Goal: Task Accomplishment & Management: Use online tool/utility

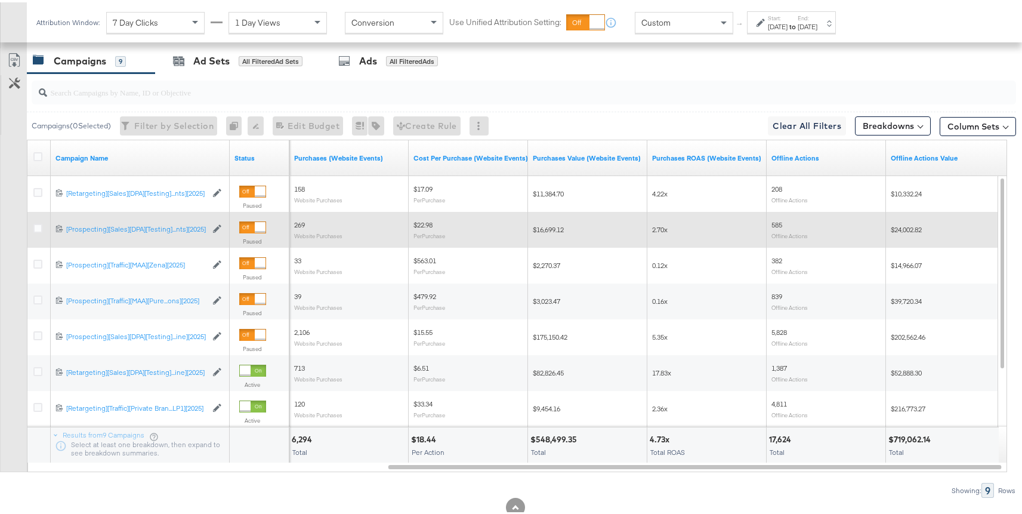
scroll to position [497, 0]
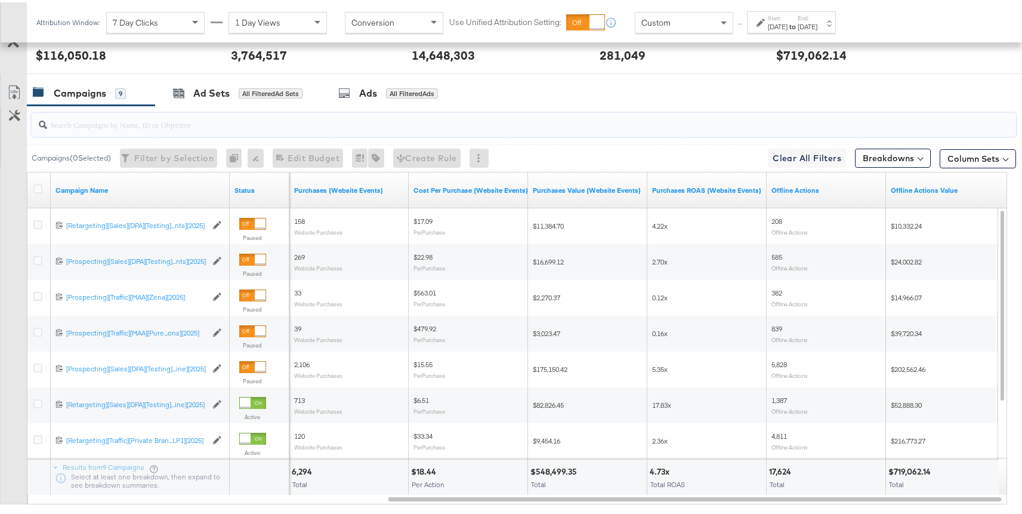
click at [205, 125] on input "search" at bounding box center [487, 117] width 880 height 23
paste input "6825676521036"
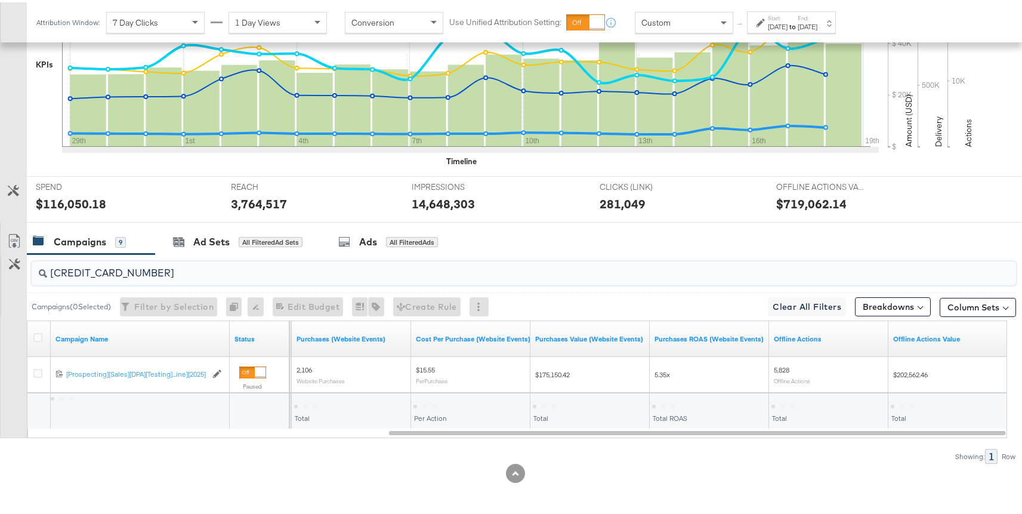
scroll to position [348, 0]
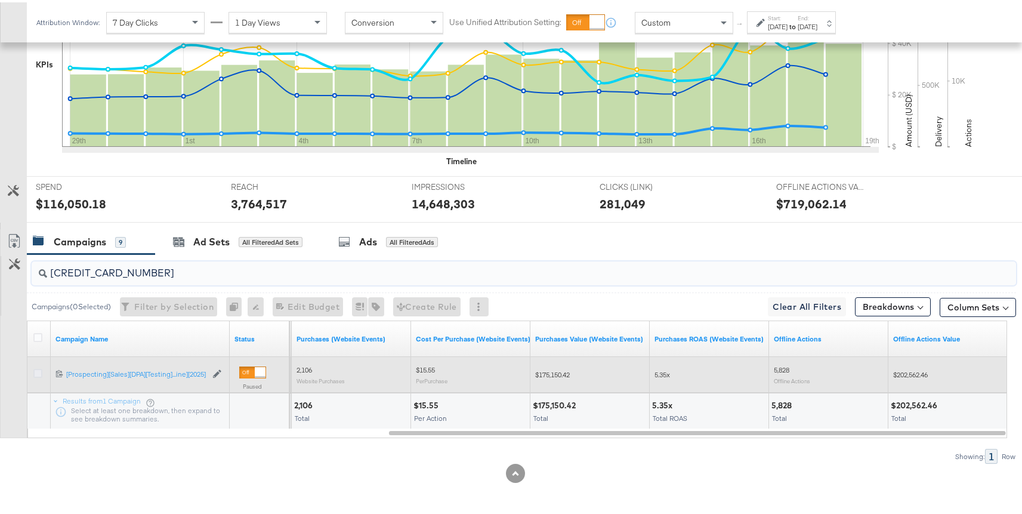
type input "6825676521036"
click at [35, 374] on icon at bounding box center [37, 370] width 9 height 9
click at [0, 0] on input "checkbox" at bounding box center [0, 0] width 0 height 0
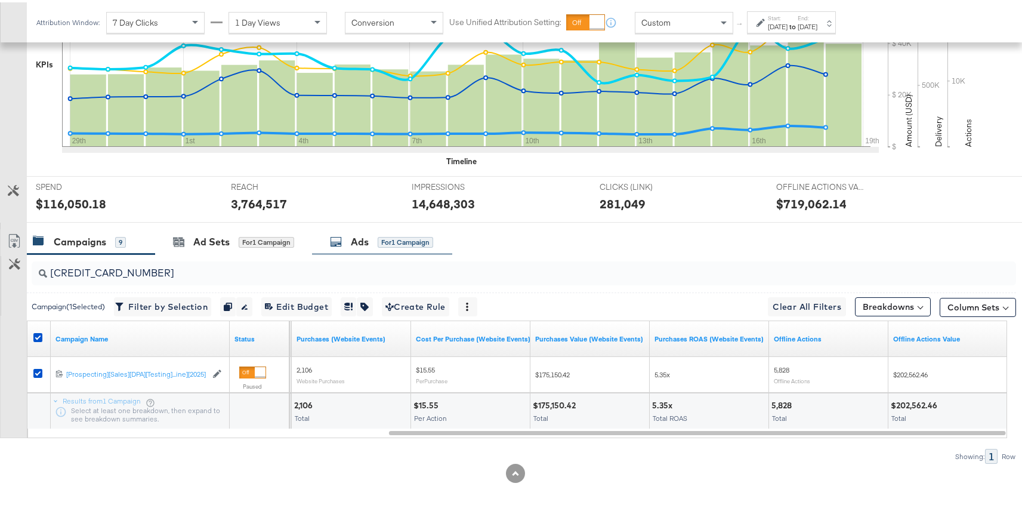
click at [374, 233] on div "Ads for 1 Campaign" at bounding box center [381, 240] width 103 height 14
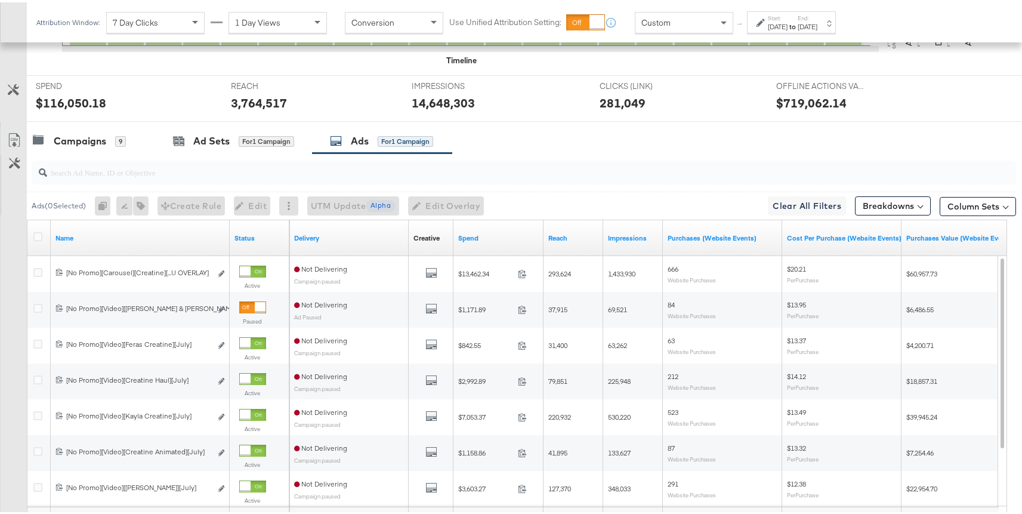
scroll to position [520, 0]
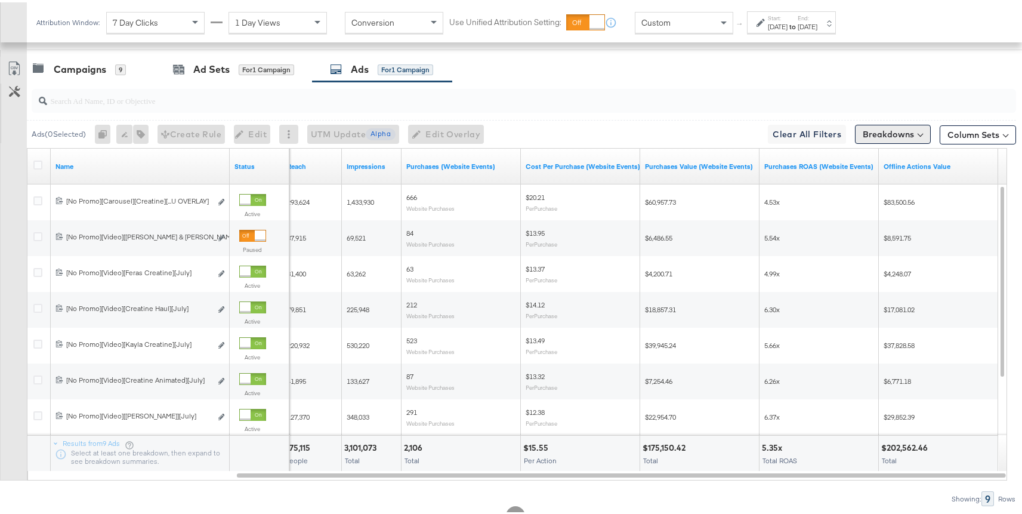
click at [899, 134] on button "Breakdowns" at bounding box center [893, 131] width 76 height 19
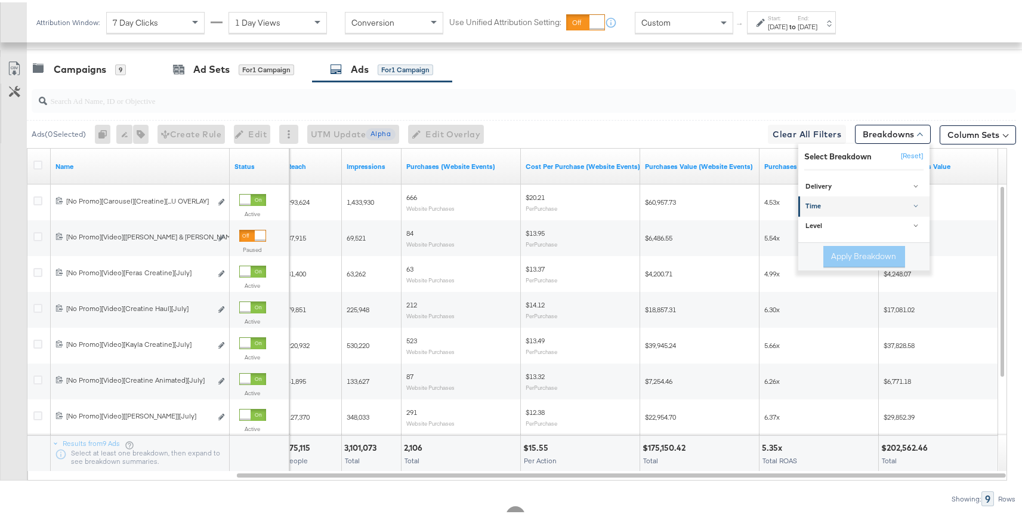
click at [842, 205] on div "Time" at bounding box center [865, 204] width 119 height 10
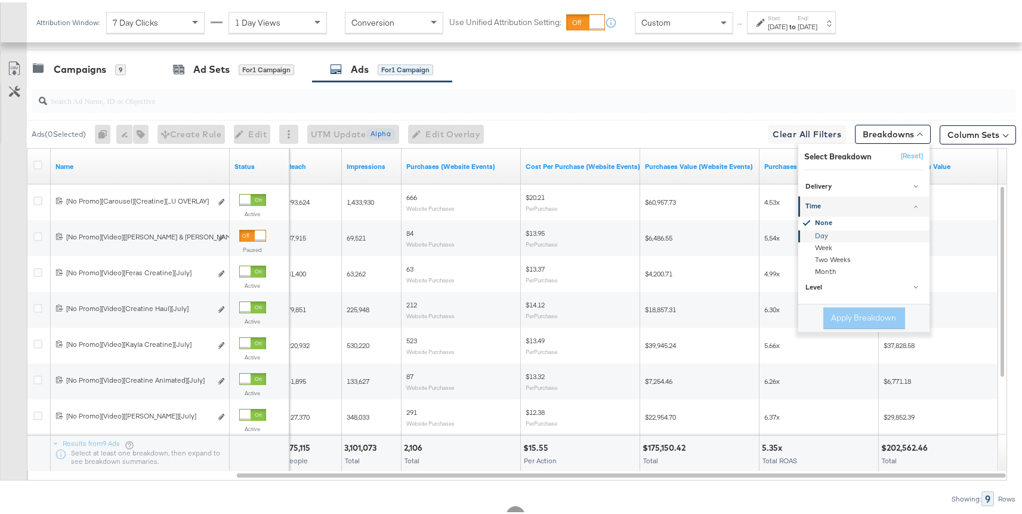
click at [825, 233] on div "Day" at bounding box center [865, 234] width 130 height 12
click at [837, 311] on button "Apply Breakdown" at bounding box center [865, 315] width 82 height 21
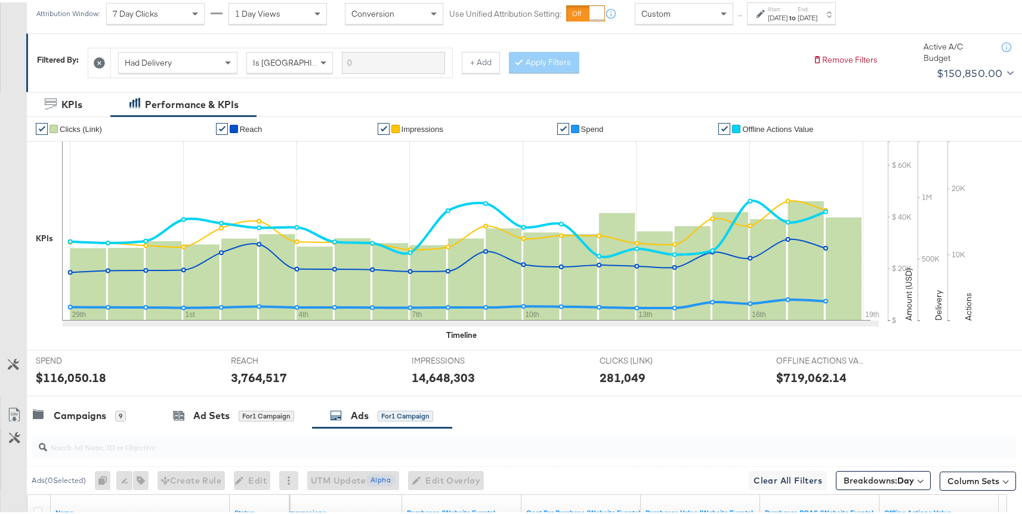
scroll to position [94, 0]
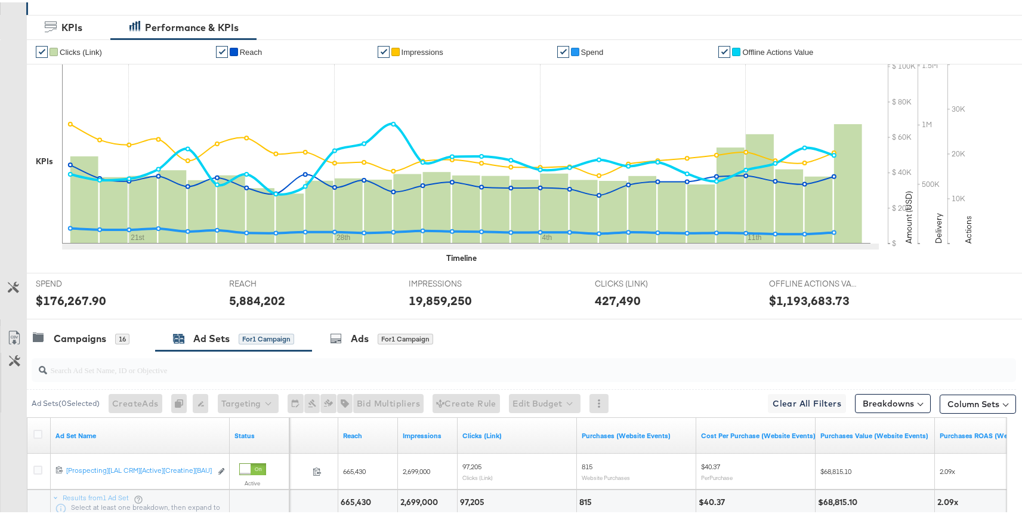
scroll to position [348, 0]
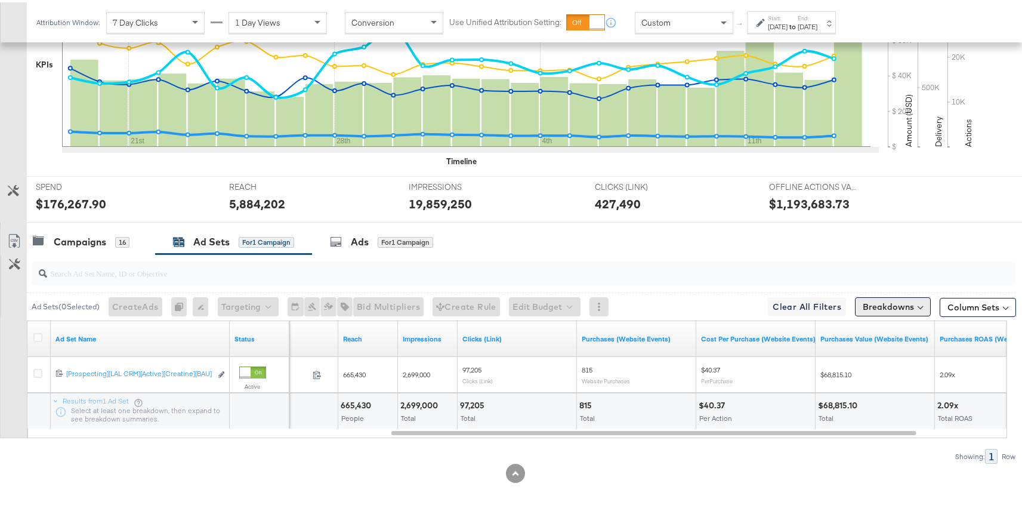
click at [878, 302] on button "Breakdowns" at bounding box center [893, 304] width 76 height 19
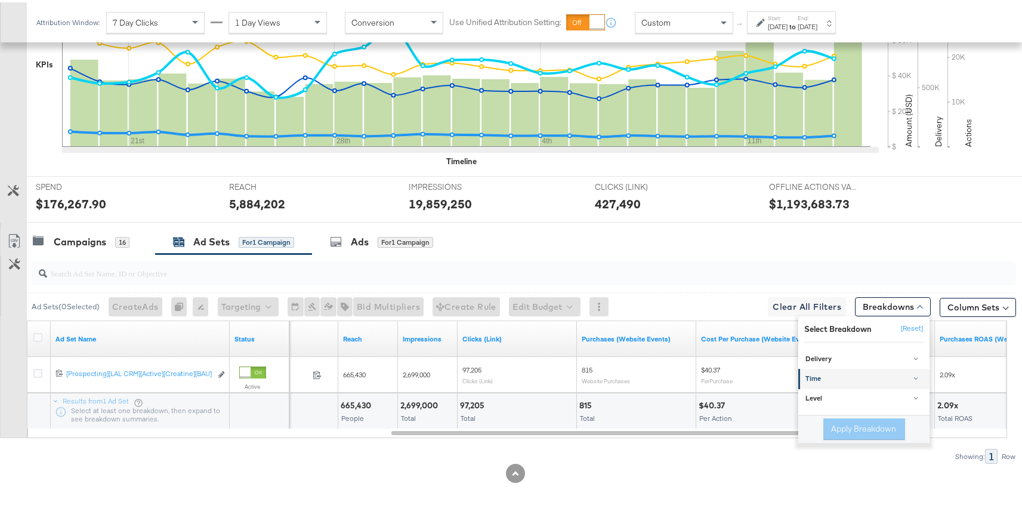
click at [834, 378] on div "Time" at bounding box center [865, 377] width 119 height 10
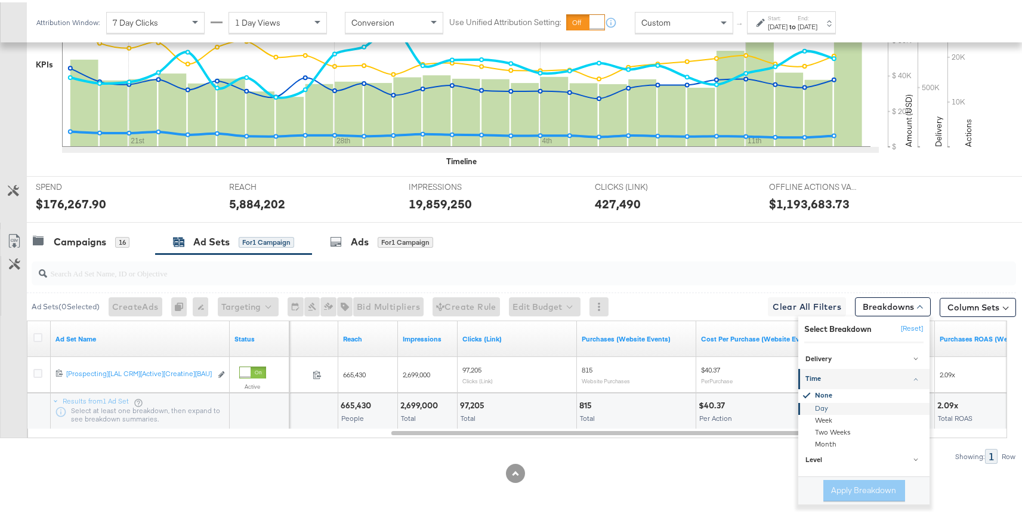
click at [811, 405] on div "Day" at bounding box center [865, 406] width 130 height 12
click at [842, 491] on button "Apply Breakdown" at bounding box center [865, 487] width 82 height 21
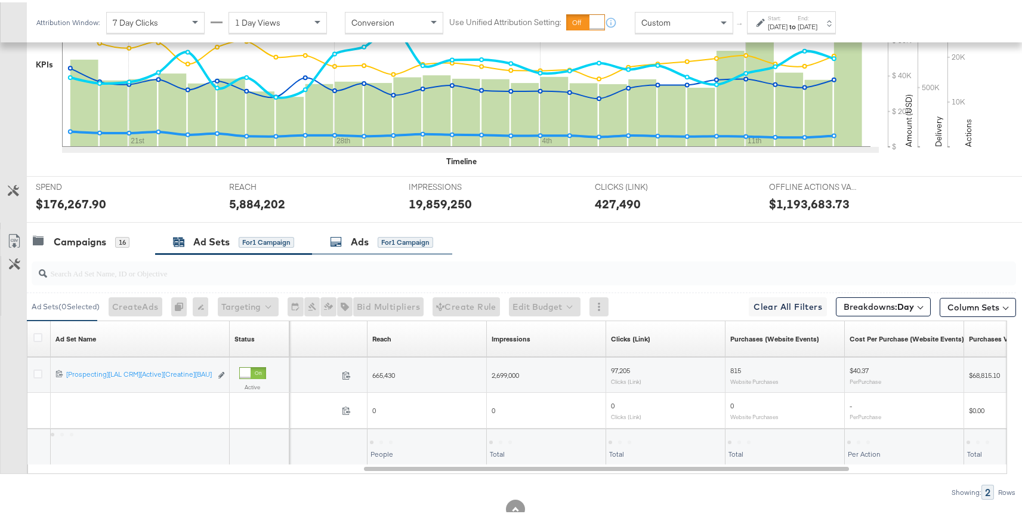
click at [356, 240] on div "Ads" at bounding box center [360, 240] width 18 height 14
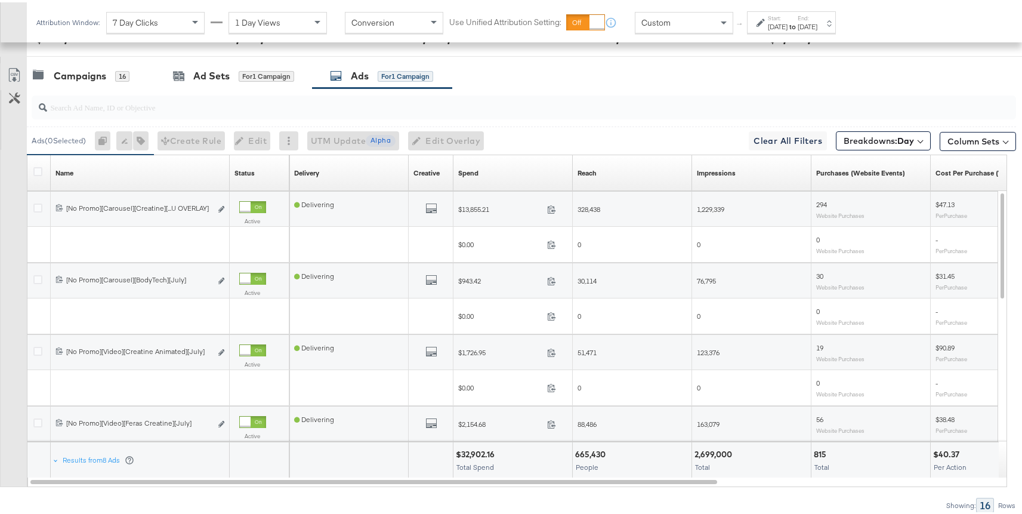
scroll to position [531, 0]
